Goal: Task Accomplishment & Management: Complete application form

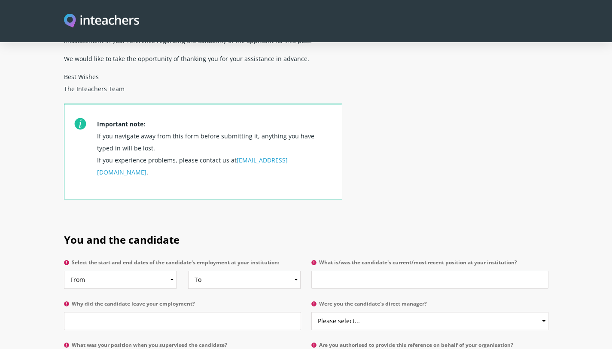
scroll to position [255, 0]
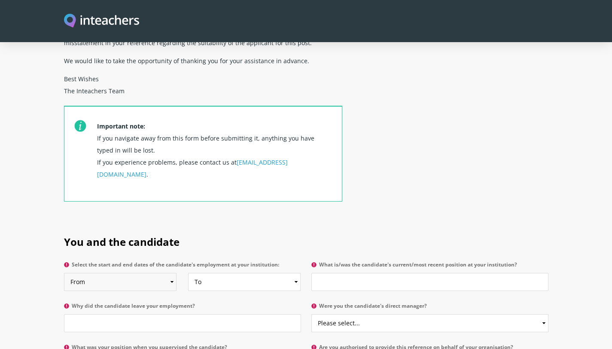
click at [150, 201] on select "From 2025 2024 2023 2022 2021 2020 2019 2018 2017 2016 2015 2014 2013 2012 2011…" at bounding box center [120, 282] width 112 height 18
select select "2019"
click at [64, 201] on select "From 2025 2024 2023 2022 2021 2020 2019 2018 2017 2016 2015 2014 2013 2012 2011…" at bounding box center [120, 282] width 112 height 18
click at [254, 201] on select "To Currently 2025 2024 2023 2022 2021 2020 2019 2018 2017 2016 2015 2014 2013 2…" at bounding box center [244, 282] width 112 height 18
select select "2022"
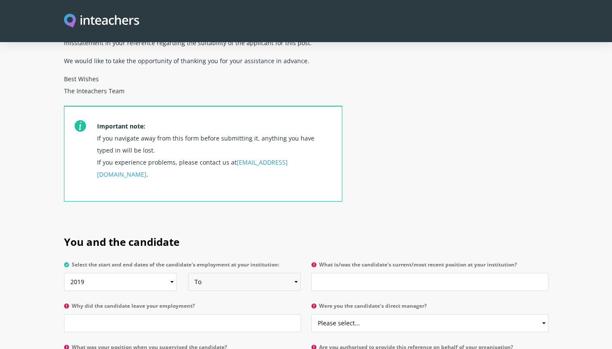
click at [188, 201] on select "To Currently 2025 2024 2023 2022 2021 2020 2019 2018 2017 2016 2015 2014 2013 2…" at bounding box center [244, 282] width 112 height 18
click at [337, 201] on input "What is/was the candidate's current/most recent position at your institution?" at bounding box center [429, 282] width 237 height 18
type input "Personal Assistant"
click at [179, 201] on input "Why did the candidate leave your employment?" at bounding box center [182, 323] width 237 height 18
type input "Moved country"
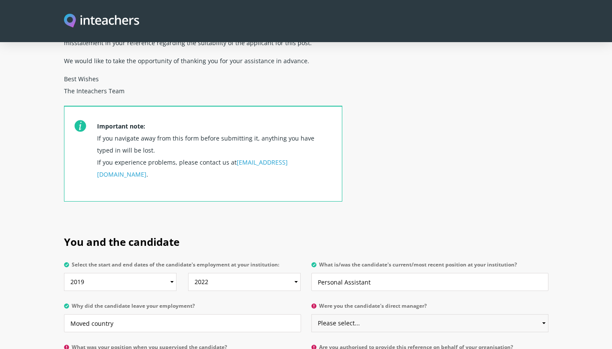
click at [344, 201] on select "Please select... Yes No" at bounding box center [429, 323] width 237 height 18
select select "Yes"
click at [311, 201] on select "Please select... Yes No" at bounding box center [429, 323] width 237 height 18
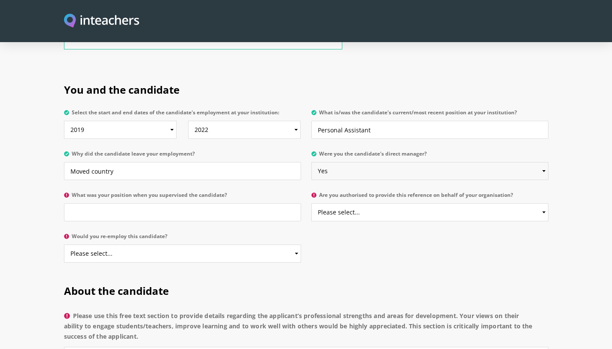
scroll to position [407, 0]
click at [192, 201] on input "What was your position when you supervised the candidate?" at bounding box center [182, 212] width 237 height 18
type input "P"
type input "Executive Assistant"
click at [359, 201] on select "Please select... Yes No" at bounding box center [429, 212] width 237 height 18
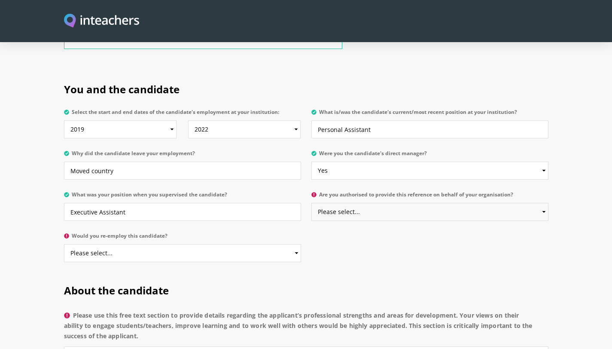
select select "Yes"
click at [311, 201] on select "Please select... Yes No" at bounding box center [429, 212] width 237 height 18
click at [131, 201] on select "Please select... Yes No" at bounding box center [182, 253] width 237 height 18
select select "Yes"
click at [64, 201] on select "Please select... Yes No" at bounding box center [182, 253] width 237 height 18
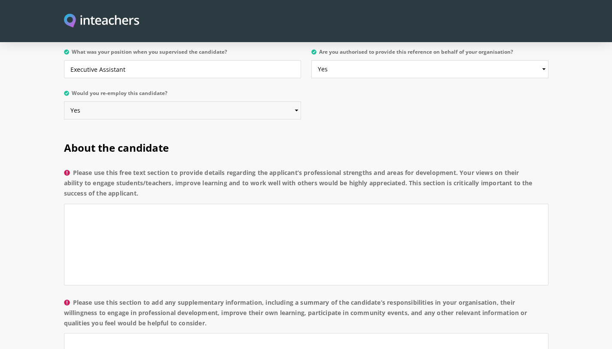
scroll to position [558, 0]
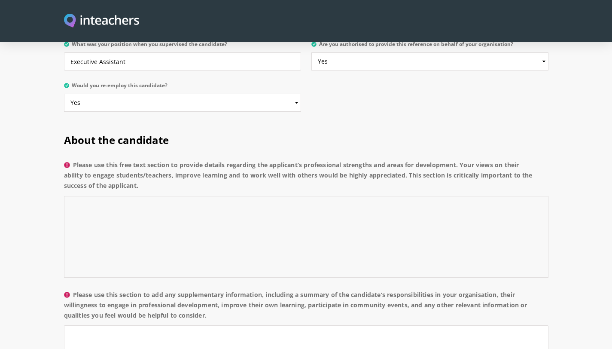
click at [155, 196] on textarea "Please use this free text section to provide details regarding the applicant’s …" at bounding box center [306, 237] width 484 height 82
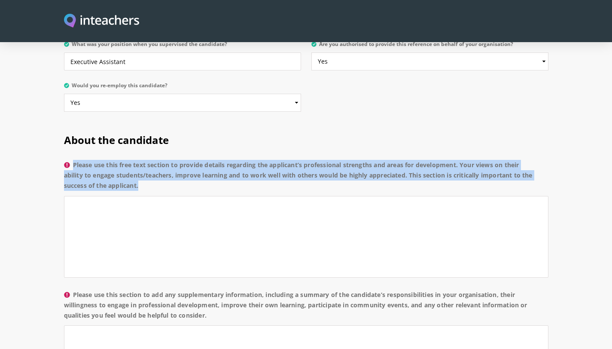
drag, startPoint x: 73, startPoint y: 146, endPoint x: 149, endPoint y: 178, distance: 81.8
click at [149, 178] on p "Please use this free text section to provide details regarding the applicant’s …" at bounding box center [306, 221] width 484 height 130
copy label "Please use this free text section to provide details regarding the applicant’s …"
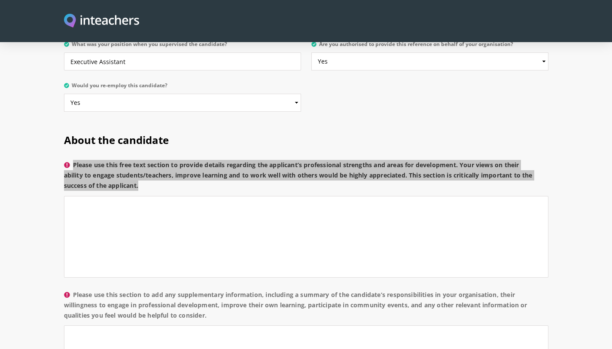
drag, startPoint x: 121, startPoint y: 156, endPoint x: 216, endPoint y: 3, distance: 180.2
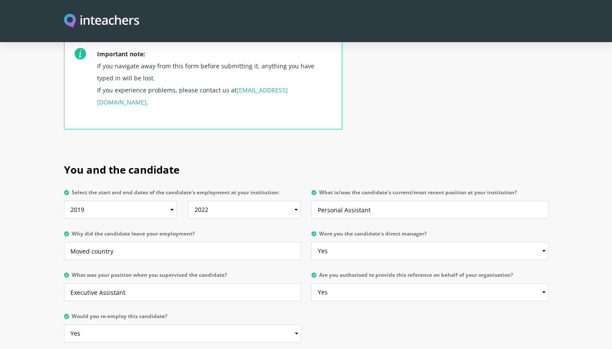
scroll to position [328, 0]
click at [161, 200] on select "From 2025 2024 2023 2022 2021 2020 2019 2018 2017 2016 2015 2014 2013 2012 2011…" at bounding box center [120, 209] width 112 height 18
select select "2021"
click at [64, 200] on select "From 2025 2024 2023 2022 2021 2020 2019 2018 2017 2016 2015 2014 2013 2012 2011…" at bounding box center [120, 209] width 112 height 18
click at [242, 166] on h2 "You and the candidate" at bounding box center [306, 167] width 484 height 36
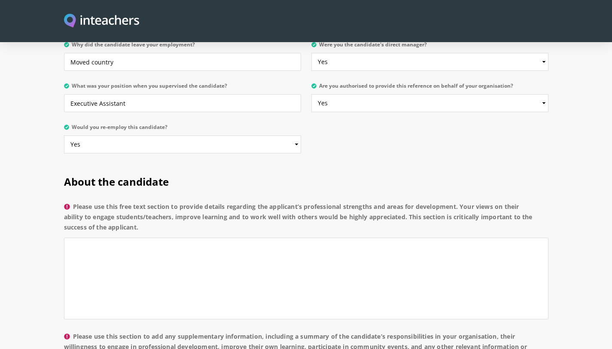
scroll to position [547, 0]
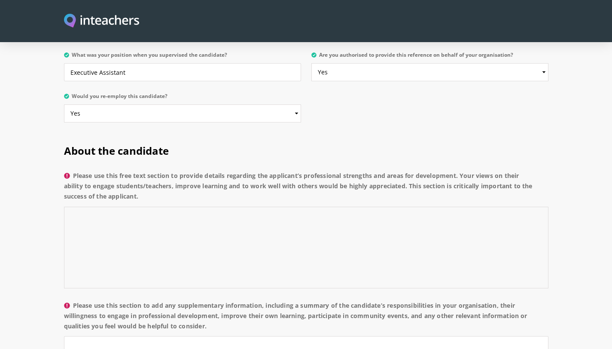
click at [151, 201] on textarea "Please use this free text section to provide details regarding the applicant’s …" at bounding box center [306, 247] width 484 height 82
paste textarea "Applicant Name] is an exemplary PA—organised, discreet, and highly proactive—wh…"
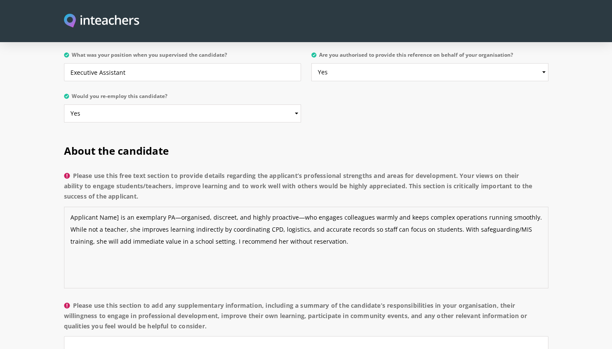
drag, startPoint x: 118, startPoint y: 201, endPoint x: 62, endPoint y: 198, distance: 55.9
click at [62, 198] on div "About the candidate Please use this free text section to provide details regard…" at bounding box center [306, 329] width 494 height 396
click at [151, 201] on textarea "[PERSON_NAME] is an exemplary PA—organised, discreet, and highly proactive—who …" at bounding box center [306, 247] width 484 height 82
click at [270, 201] on textarea "[PERSON_NAME] is an exemplary PA - organised, discreet, and highly proactive—wh…" at bounding box center [306, 247] width 484 height 82
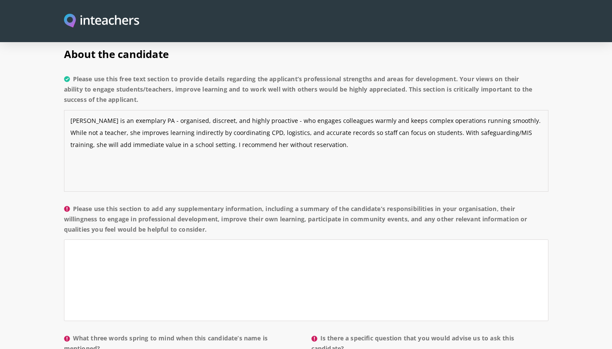
scroll to position [646, 0]
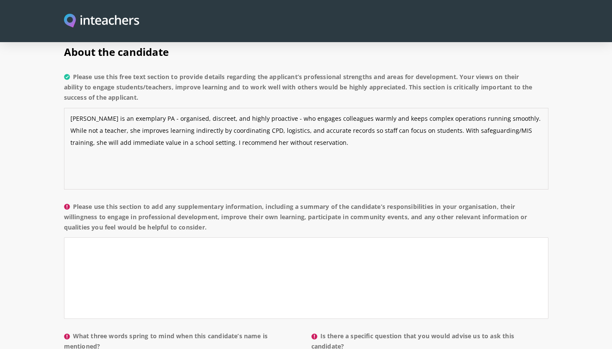
type textarea "[PERSON_NAME] is an exemplary PA - organised, discreet, and highly proactive - …"
drag, startPoint x: 76, startPoint y: 188, endPoint x: 257, endPoint y: 217, distance: 183.1
click at [257, 201] on label "Please use this section to add any supplementary information, including a summa…" at bounding box center [306, 219] width 484 height 36
copy label "lease use this section to add any supplementary information, including a summar…"
drag, startPoint x: 217, startPoint y: 196, endPoint x: 278, endPoint y: 1, distance: 203.8
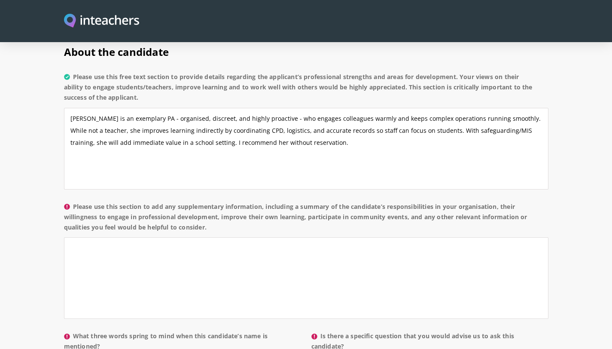
click at [218, 201] on textarea "Please use this section to add any supplementary information, including a summa…" at bounding box center [306, 278] width 484 height 82
paste textarea "[Candidate Name] served as PA to [role] at [Organisation], delivering high-qual…"
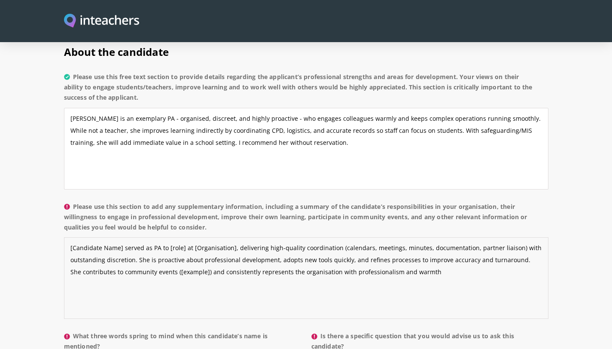
drag, startPoint x: 121, startPoint y: 231, endPoint x: 56, endPoint y: 227, distance: 65.4
click at [56, 201] on section "About the candidate Please use this free text section to provide details regard…" at bounding box center [306, 230] width 612 height 396
click at [151, 201] on textarea "[PERSON_NAME] served as PA to [role] at [Organisation], delivering high-quality…" at bounding box center [306, 278] width 484 height 82
click at [205, 201] on textarea "[PERSON_NAME] served as PA to the CEO at [Organisation], delivering high-qualit…" at bounding box center [306, 278] width 484 height 82
click at [153, 201] on textarea "[PERSON_NAME] served as PA to the CEO at Innovate Living, delivering high-quali…" at bounding box center [306, 278] width 484 height 82
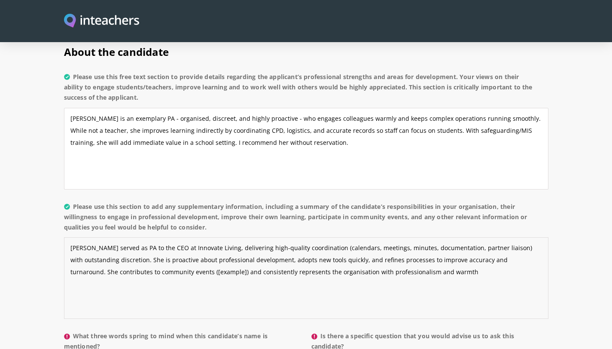
click at [158, 201] on textarea "[PERSON_NAME] served as PA to the CEO at Innovate Living, delivering high-quali…" at bounding box center [306, 278] width 484 height 82
click at [202, 201] on textarea "[PERSON_NAME] served as PA to the CEO at Innovate Living, delivering high-quali…" at bounding box center [306, 278] width 484 height 82
click at [117, 201] on textarea "[PERSON_NAME] served as PA to the CEO at Innovate Living, delivering high-quali…" at bounding box center [306, 278] width 484 height 82
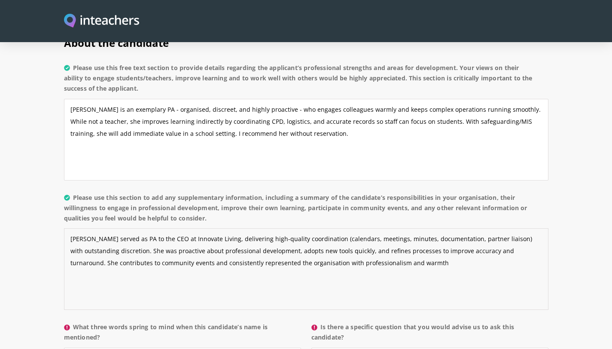
scroll to position [659, 0]
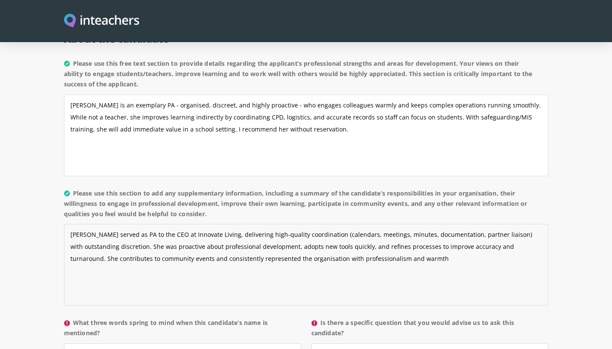
click at [530, 201] on textarea "[PERSON_NAME] served as PA to the CEO at Innovate Living, delivering high-quali…" at bounding box center [306, 265] width 484 height 82
click at [510, 201] on textarea "[PERSON_NAME] served as PA to the CEO at Innovate Living, delivering high-quali…" at bounding box center [306, 265] width 484 height 82
type textarea "[PERSON_NAME] served as PA to the CEO at Innovate Living, delivering high-quali…"
click at [94, 94] on textarea "[PERSON_NAME] is an exemplary PA - organised, discreet, and highly proactive - …" at bounding box center [306, 135] width 484 height 82
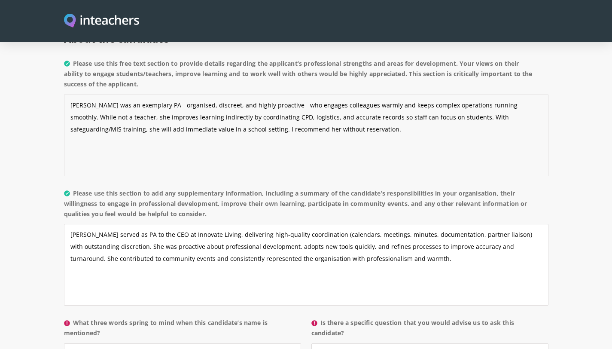
click at [309, 94] on textarea "[PERSON_NAME] was an exemplary PA - organised, discreet, and highly proactive -…" at bounding box center [306, 135] width 484 height 82
click at [148, 100] on textarea "[PERSON_NAME] was an exemplary PA - organised, discreet, and highly proactive -…" at bounding box center [306, 135] width 484 height 82
drag, startPoint x: 107, startPoint y: 100, endPoint x: 111, endPoint y: 103, distance: 5.2
click at [108, 101] on textarea "[PERSON_NAME] was an exemplary PA - organised, discreet, and highly proactive -…" at bounding box center [306, 135] width 484 height 82
click at [125, 98] on textarea "[PERSON_NAME] was an exemplary PA - organised, discreet, and highly proactive -…" at bounding box center [306, 135] width 484 height 82
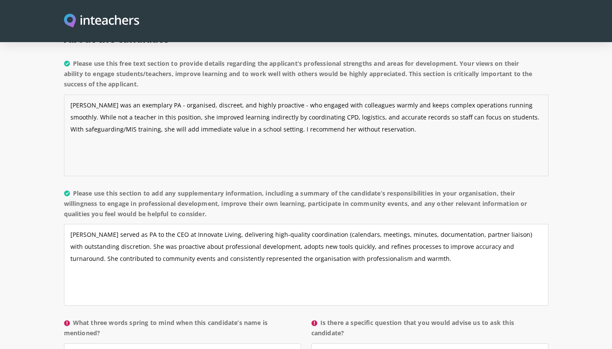
drag, startPoint x: 474, startPoint y: 100, endPoint x: 391, endPoint y: 100, distance: 83.3
click at [391, 100] on textarea "[PERSON_NAME] was an exemplary PA - organised, discreet, and highly proactive -…" at bounding box center [306, 135] width 484 height 82
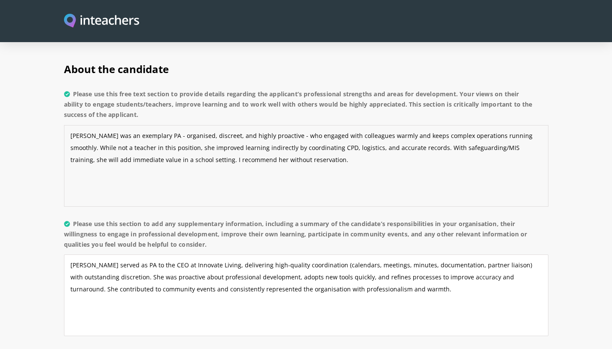
scroll to position [630, 0]
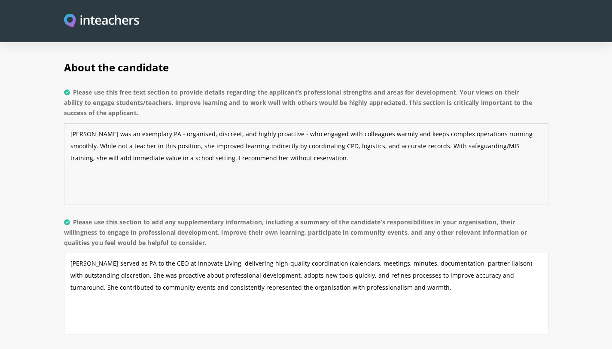
drag, startPoint x: 325, startPoint y: 143, endPoint x: 63, endPoint y: 117, distance: 263.5
click at [62, 117] on div "About the candidate Please use this free text section to provide details regard…" at bounding box center [306, 246] width 494 height 396
type textarea "[PERSON_NAME] was an exemplary PA - organised, discreet, and highly proactive -…"
drag, startPoint x: 97, startPoint y: 124, endPoint x: 364, endPoint y: 0, distance: 294.0
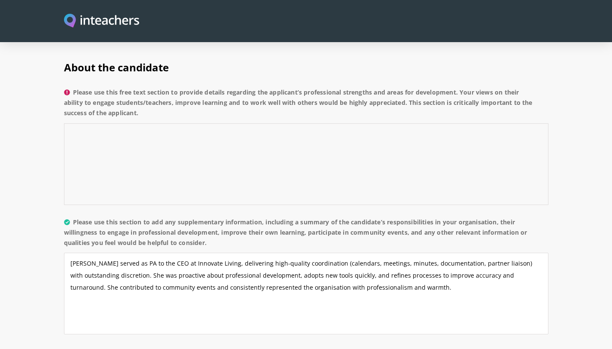
paste textarea "[PERSON_NAME] was an outstanding PA: organised, discreet, and proactive. She en…"
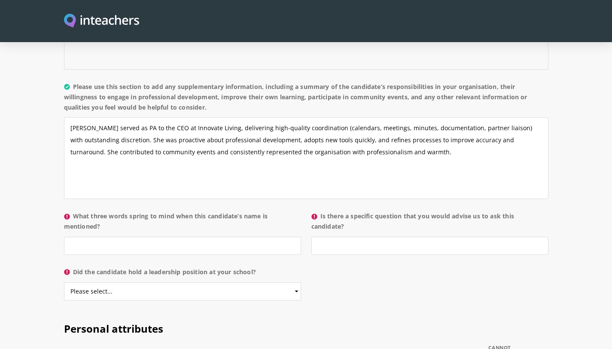
scroll to position [767, 0]
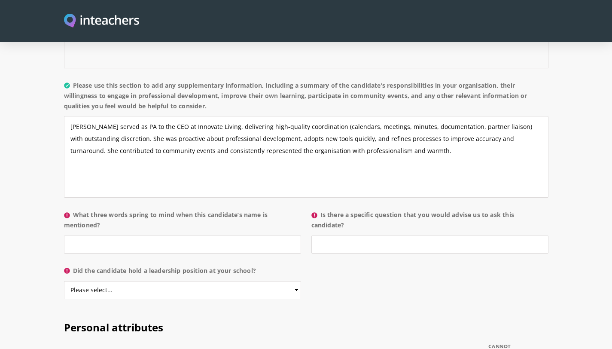
type textarea "[PERSON_NAME] was an outstanding PA: organised, discreet, and proactive. She en…"
click at [206, 201] on input "What three words spring to mind when this candidate’s name is mentioned?" at bounding box center [182, 244] width 237 height 18
paste input "Empathetic. Reliable. Supportive."
type input "Empathetic. Reliable. Supportive."
click at [360, 201] on input "Is there a specific question that you would advise us to ask this candidate?" at bounding box center [429, 244] width 237 height 18
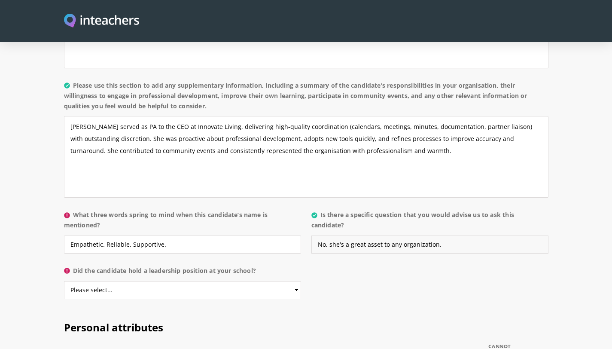
type input "No, she's a great asset to any organization."
click at [137, 201] on select "Please select... Yes No" at bounding box center [182, 290] width 237 height 18
select select "No"
click at [64, 201] on select "Please select... Yes No" at bounding box center [182, 290] width 237 height 18
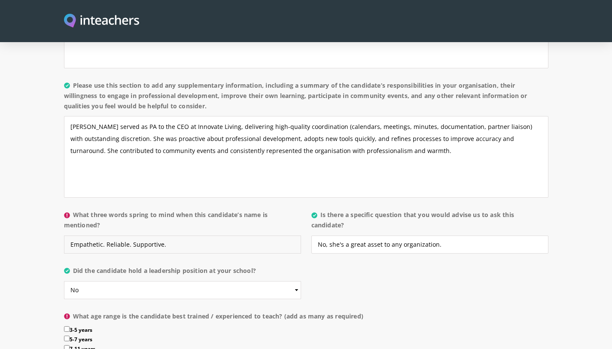
click at [190, 201] on input "Empathetic. Reliable. Supportive." at bounding box center [182, 244] width 237 height 18
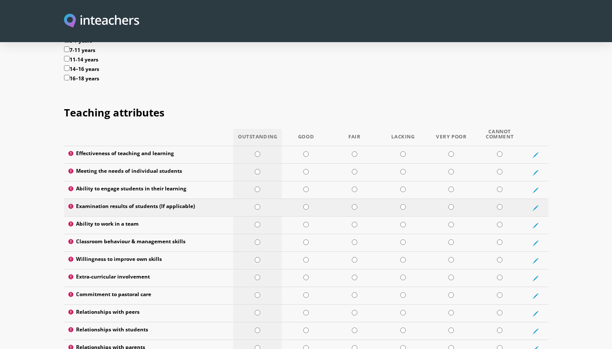
scroll to position [1073, 0]
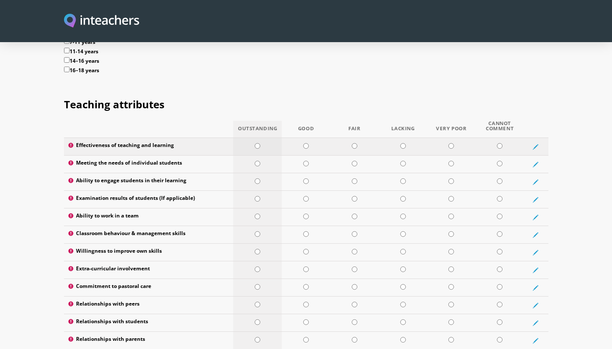
type input "Empathetic. Reliable. Supportive."
click at [255, 143] on input "radio" at bounding box center [258, 146] width 6 height 6
radio input "true"
click at [257, 161] on input "radio" at bounding box center [258, 164] width 6 height 6
radio input "true"
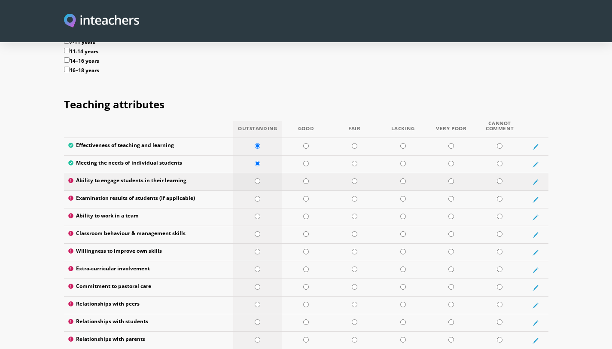
click at [257, 173] on td at bounding box center [257, 182] width 49 height 18
radio input "true"
click at [256, 196] on input "radio" at bounding box center [258, 199] width 6 height 6
radio input "true"
click at [258, 201] on input "radio" at bounding box center [258, 216] width 6 height 6
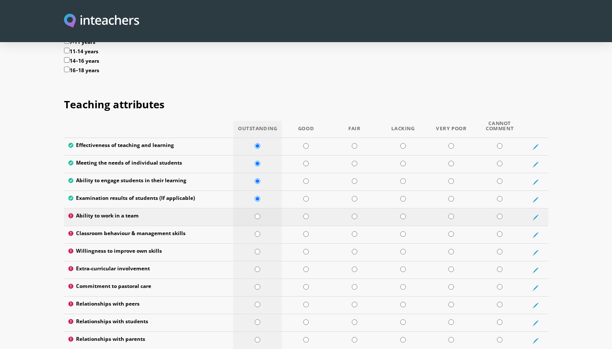
radio input "true"
click at [258, 201] on input "radio" at bounding box center [258, 234] width 6 height 6
radio input "true"
click at [258, 201] on input "radio" at bounding box center [258, 252] width 6 height 6
radio input "true"
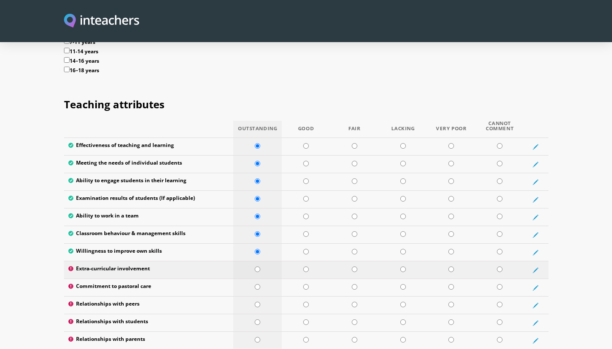
click at [258, 201] on input "radio" at bounding box center [258, 269] width 6 height 6
radio input "true"
click at [258, 201] on input "radio" at bounding box center [258, 287] width 6 height 6
radio input "true"
click at [258, 201] on input "radio" at bounding box center [258, 304] width 6 height 6
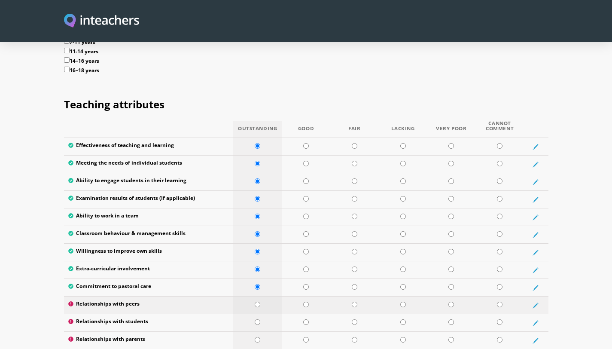
radio input "true"
click at [258, 201] on input "radio" at bounding box center [258, 322] width 6 height 6
radio input "true"
click at [258, 201] on input "radio" at bounding box center [258, 340] width 6 height 6
radio input "true"
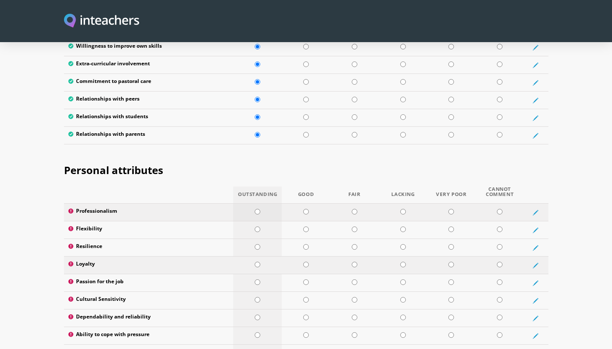
scroll to position [1283, 0]
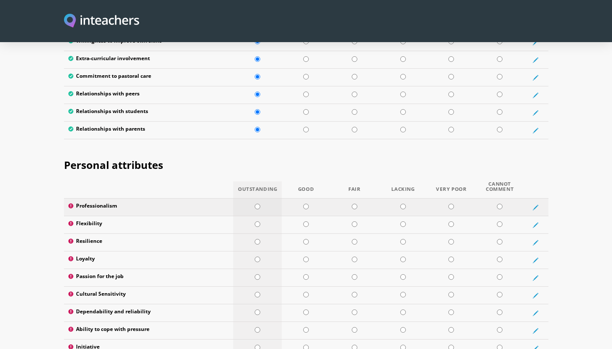
click at [257, 201] on input "radio" at bounding box center [258, 206] width 6 height 6
radio input "true"
click at [258, 201] on input "radio" at bounding box center [258, 224] width 6 height 6
radio input "true"
click at [258, 201] on input "radio" at bounding box center [258, 242] width 6 height 6
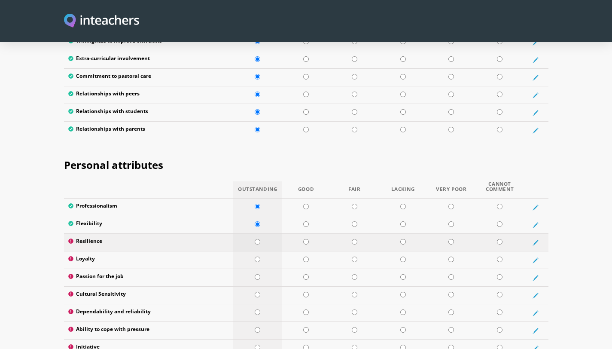
radio input "true"
click at [258, 201] on td at bounding box center [257, 260] width 49 height 18
radio input "true"
click at [258, 201] on input "radio" at bounding box center [258, 277] width 6 height 6
radio input "true"
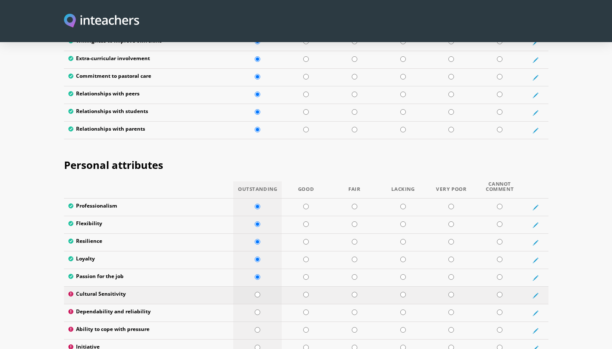
click at [258, 201] on input "radio" at bounding box center [258, 294] width 6 height 6
radio input "true"
click at [258, 201] on input "radio" at bounding box center [258, 312] width 6 height 6
radio input "true"
click at [258, 201] on input "radio" at bounding box center [258, 330] width 6 height 6
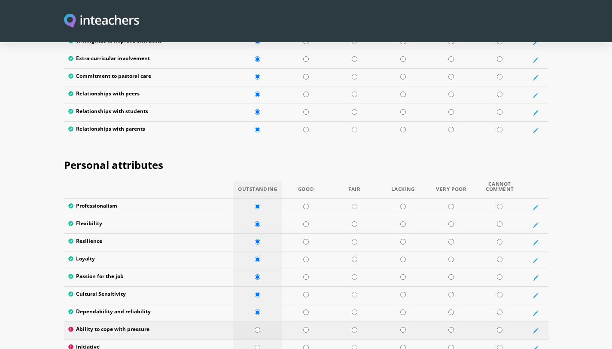
radio input "true"
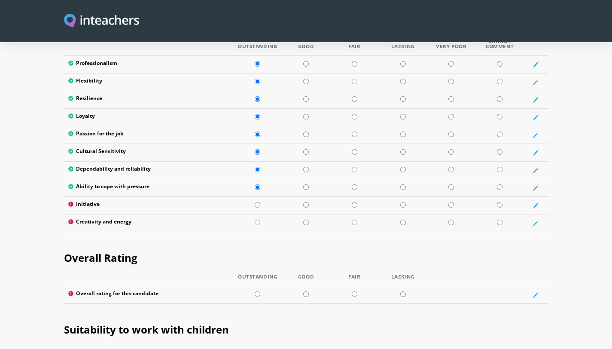
scroll to position [1428, 0]
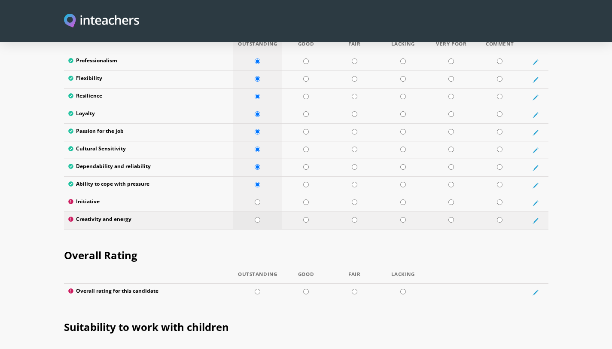
click at [258, 201] on input "radio" at bounding box center [258, 220] width 6 height 6
radio input "true"
click at [257, 199] on input "radio" at bounding box center [258, 202] width 6 height 6
radio input "true"
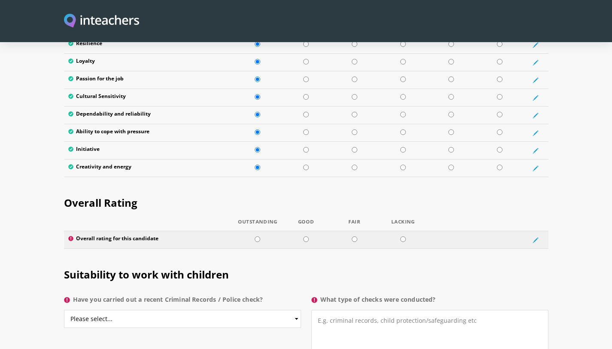
scroll to position [1486, 0]
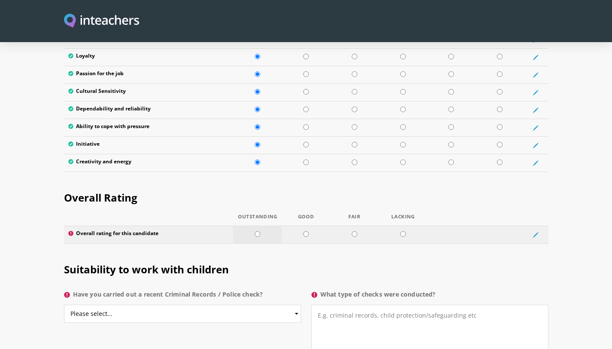
click at [257, 201] on input "radio" at bounding box center [258, 234] width 6 height 6
radio input "true"
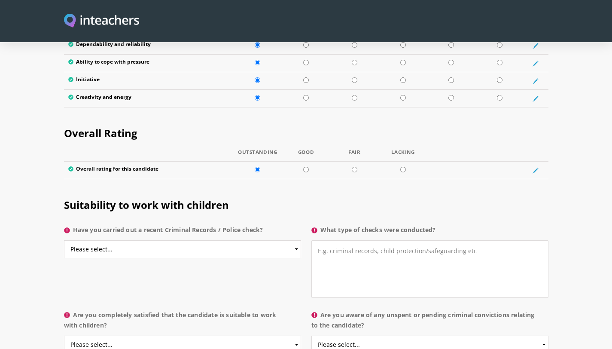
scroll to position [1560, 0]
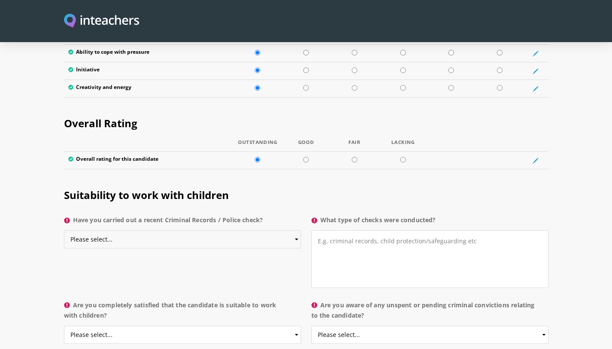
click at [257, 201] on select "Please select... Yes No Do not know" at bounding box center [182, 239] width 237 height 18
select select "No"
click at [64, 201] on select "Please select... Yes No Do not know" at bounding box center [182, 239] width 237 height 18
click at [343, 201] on textarea "What type of checks were conducted?" at bounding box center [429, 259] width 237 height 58
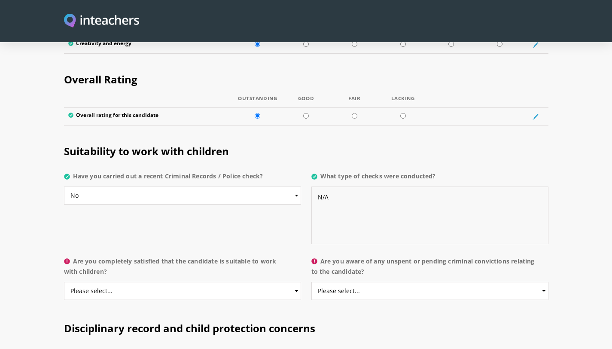
scroll to position [1617, 0]
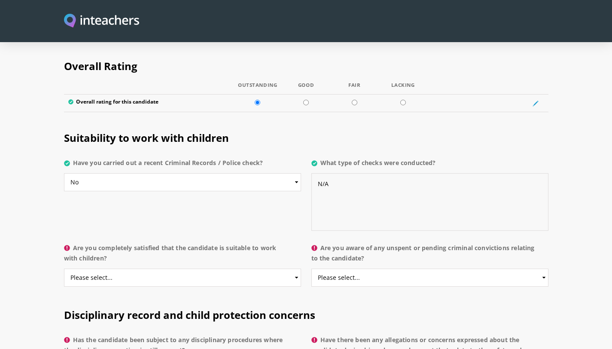
type textarea "N/A"
click at [255, 201] on select "Please select... Yes No Do not know" at bounding box center [182, 277] width 237 height 18
select select "Yes"
click at [64, 201] on select "Please select... Yes No Do not know" at bounding box center [182, 277] width 237 height 18
click at [367, 201] on select "Please select... Yes No Do not know" at bounding box center [429, 277] width 237 height 18
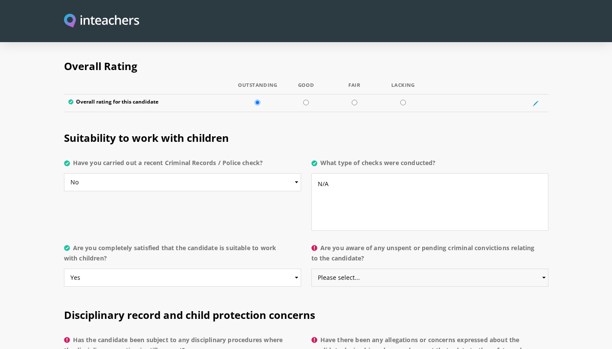
select select "No"
click at [311, 201] on select "Please select... Yes No Do not know" at bounding box center [429, 277] width 237 height 18
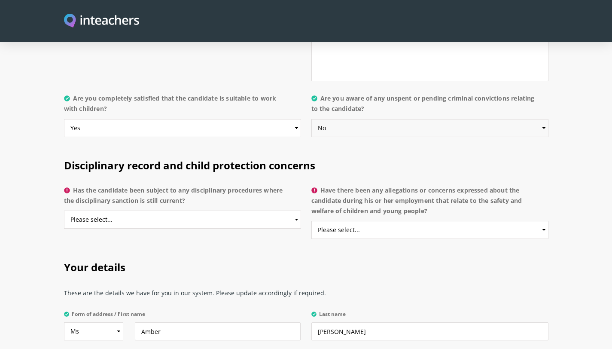
scroll to position [1768, 0]
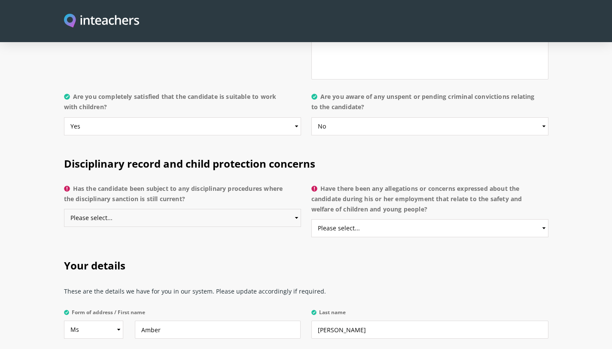
click at [217, 201] on select "Please select... Yes No Do not know" at bounding box center [182, 218] width 237 height 18
select select "No"
click at [64, 201] on select "Please select... Yes No Do not know" at bounding box center [182, 218] width 237 height 18
click at [399, 201] on select "Please select... Yes No Do not know" at bounding box center [429, 228] width 237 height 18
select select "No"
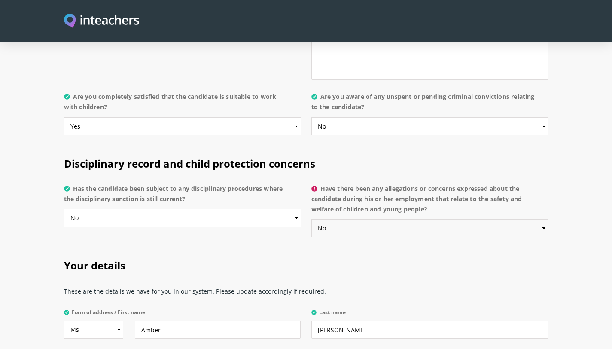
click at [311, 201] on select "Please select... Yes No Do not know" at bounding box center [429, 228] width 237 height 18
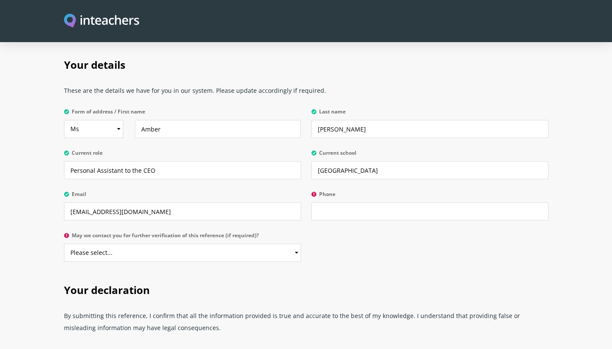
scroll to position [1985, 0]
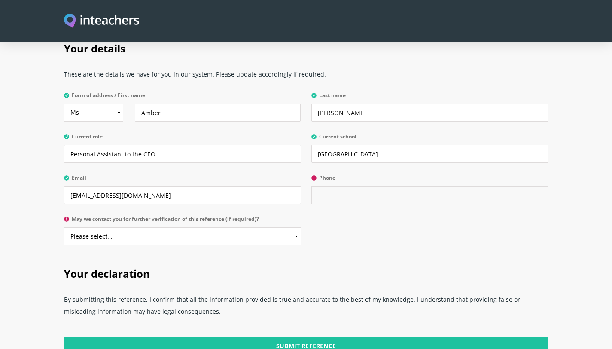
click at [349, 186] on input "Phone" at bounding box center [429, 195] width 237 height 18
type input "0561166836"
click at [199, 201] on select "Please select... Yes No" at bounding box center [182, 236] width 237 height 18
select select "Yes"
click at [64, 201] on select "Please select... Yes No" at bounding box center [182, 236] width 237 height 18
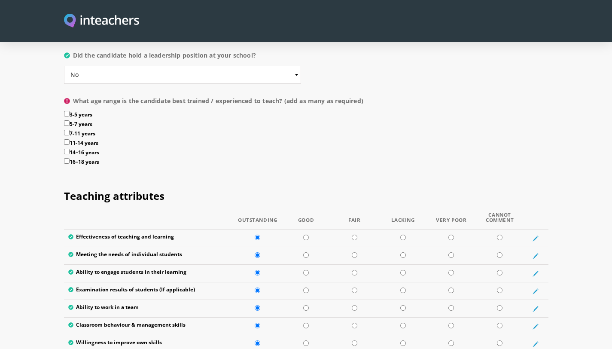
scroll to position [980, 0]
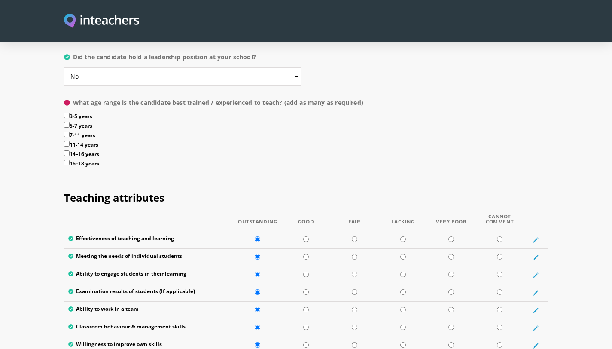
click at [67, 112] on input "3-5 years" at bounding box center [67, 115] width 6 height 6
checkbox input "true"
click at [67, 122] on input "5-7 years" at bounding box center [67, 125] width 6 height 6
click at [67, 122] on label "5-7 years" at bounding box center [306, 126] width 484 height 9
click at [67, 122] on input "5-7 years" at bounding box center [67, 125] width 6 height 6
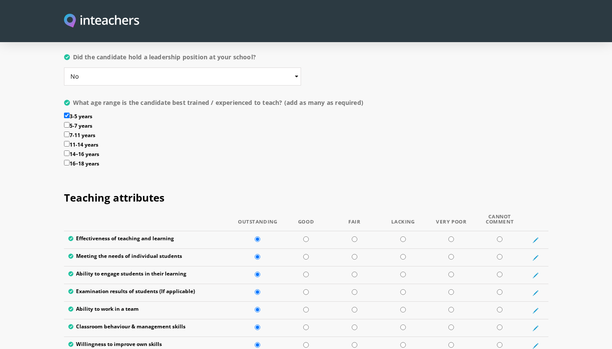
click at [68, 122] on input "5-7 years" at bounding box center [67, 125] width 6 height 6
checkbox input "true"
click at [67, 131] on input "7-11 years" at bounding box center [67, 134] width 6 height 6
checkbox input "true"
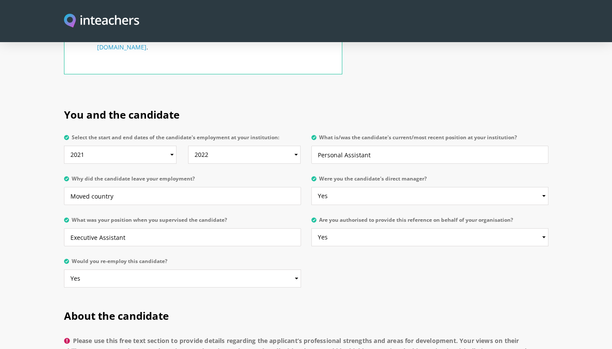
scroll to position [381, 0]
drag, startPoint x: 142, startPoint y: 220, endPoint x: 61, endPoint y: 212, distance: 81.5
click at [61, 201] on div "You and the candidate Select the start and end dates of the candidate's employm…" at bounding box center [306, 196] width 494 height 201
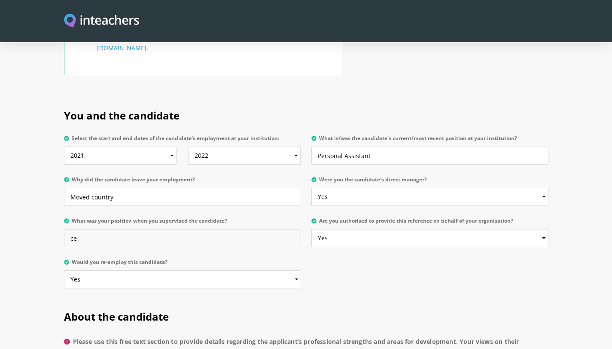
type input "c"
type input "X"
type input "CEO"
click at [358, 201] on div "You and the candidate Select the start and end dates of the candidate's employm…" at bounding box center [306, 196] width 494 height 201
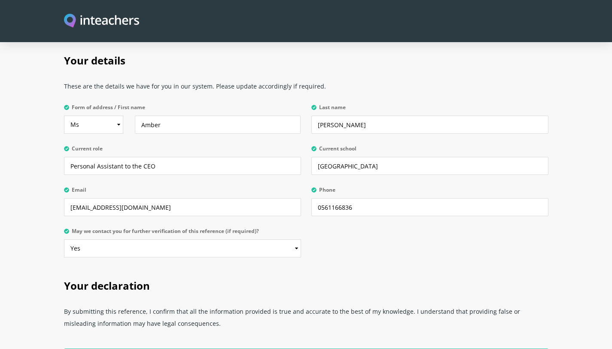
scroll to position [1979, 0]
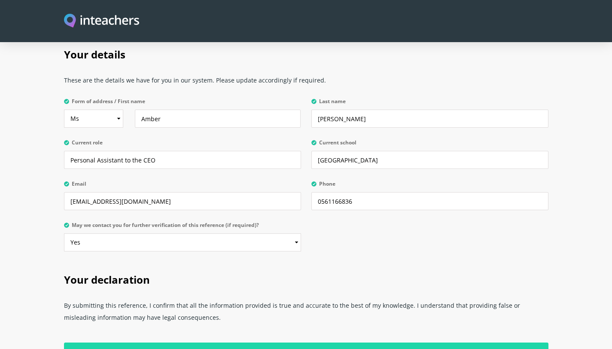
click at [212, 201] on input "Submit Reference" at bounding box center [306, 351] width 484 height 18
